Goal: Find specific page/section: Find specific page/section

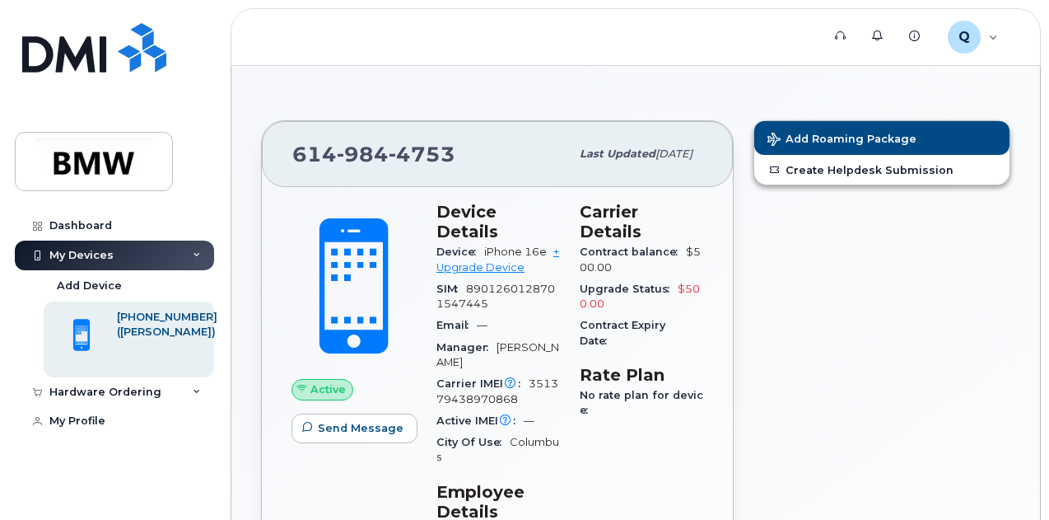
click at [858, 301] on div "Add Roaming Package Create Helpdesk Submission" at bounding box center [882, 472] width 277 height 725
click at [835, 36] on link "Support" at bounding box center [842, 35] width 37 height 33
click at [995, 37] on div "Q QT83305 Employee" at bounding box center [972, 37] width 73 height 33
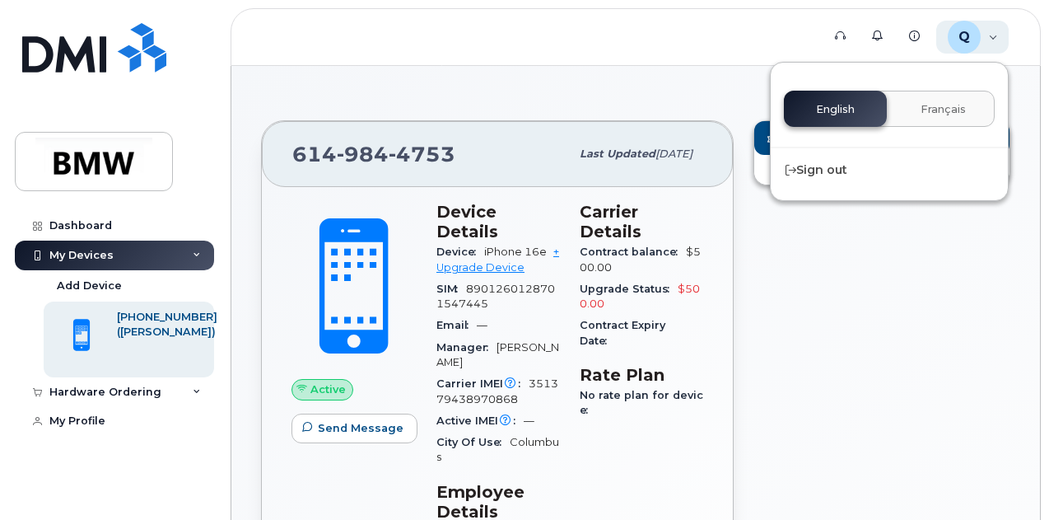
click at [995, 37] on div "Q QT83305 Employee" at bounding box center [972, 37] width 73 height 33
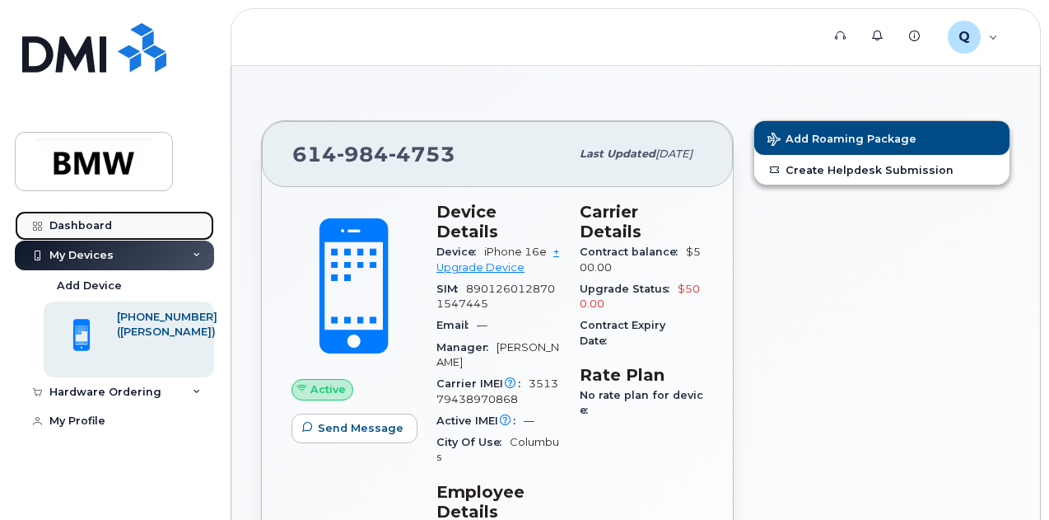
click at [96, 227] on div "Dashboard" at bounding box center [80, 225] width 63 height 13
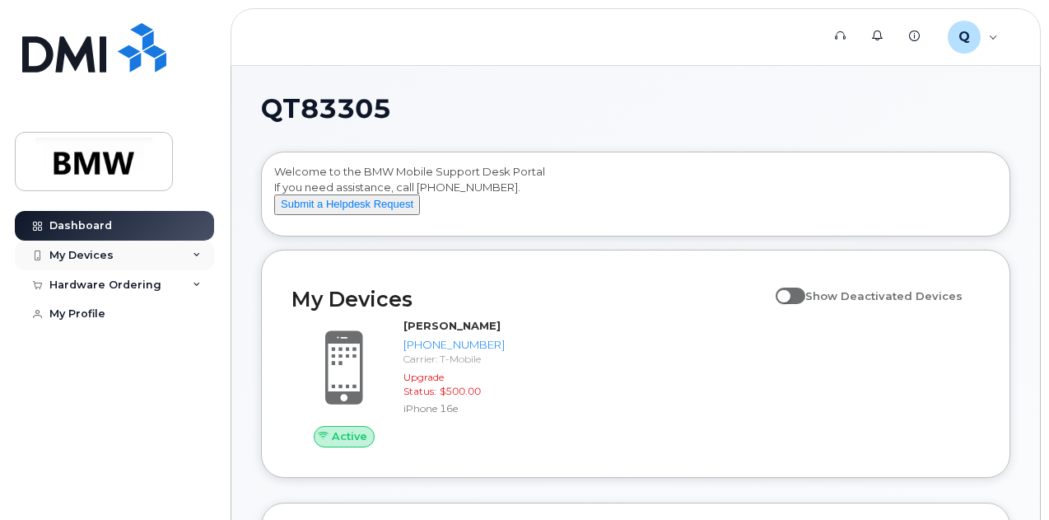
click at [119, 255] on div "My Devices" at bounding box center [114, 256] width 199 height 30
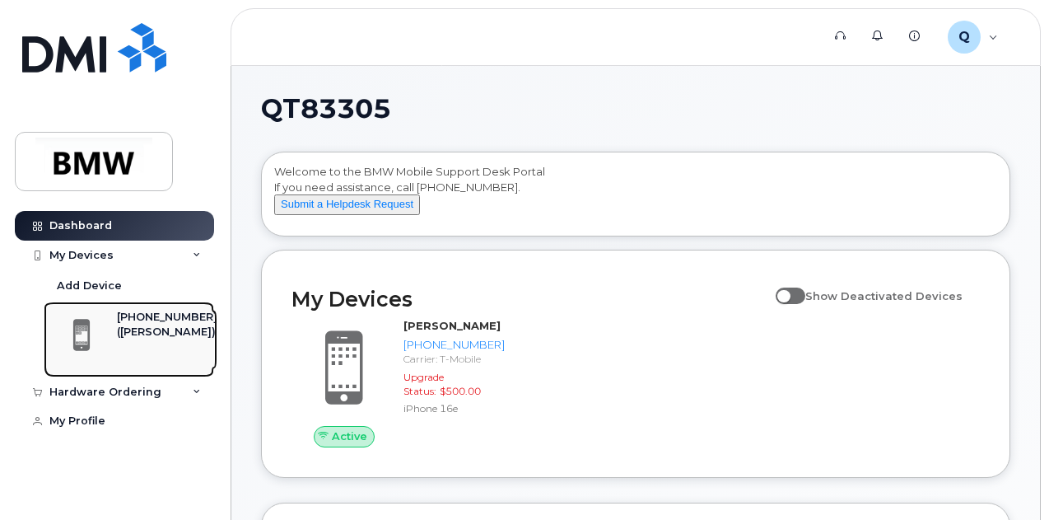
click at [133, 339] on div "([PERSON_NAME])" at bounding box center [167, 332] width 100 height 15
